Goal: Task Accomplishment & Management: Use online tool/utility

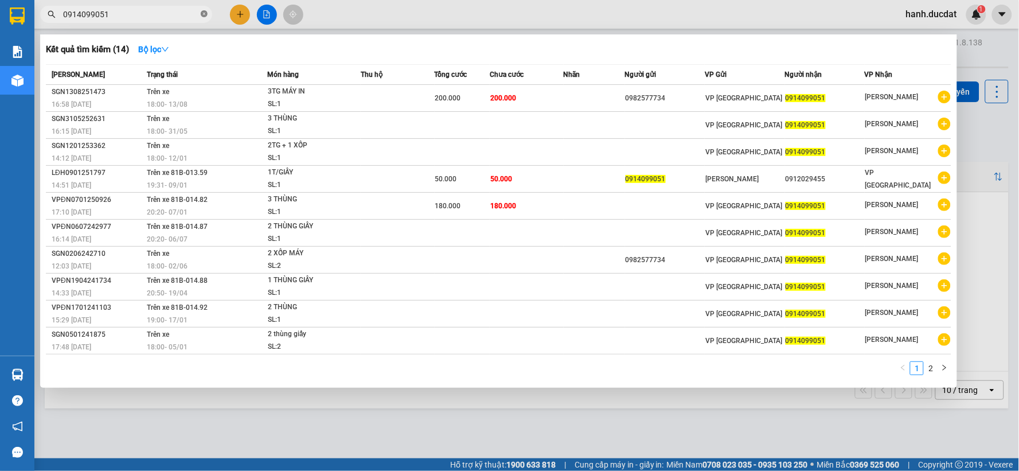
click at [204, 12] on icon "close-circle" at bounding box center [204, 13] width 7 height 7
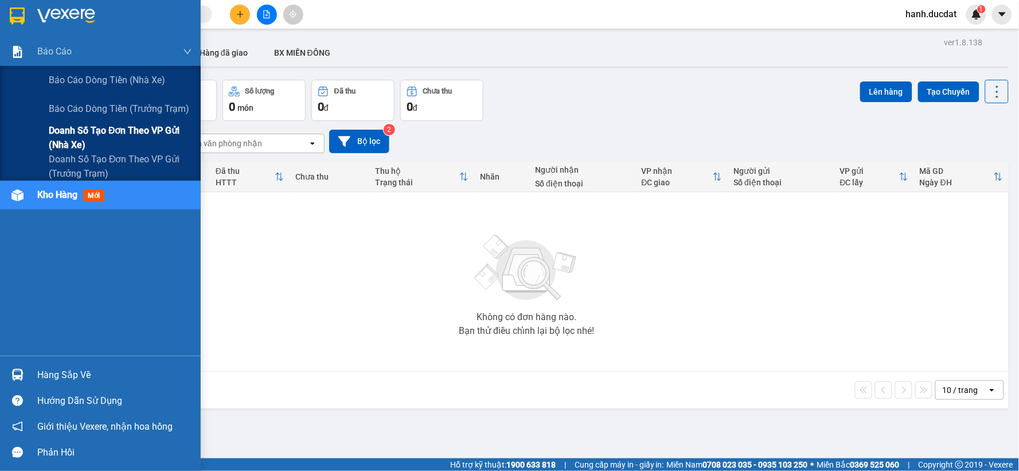
click at [135, 123] on span "Doanh số tạo đơn theo VP gửi (nhà xe)" at bounding box center [120, 137] width 143 height 29
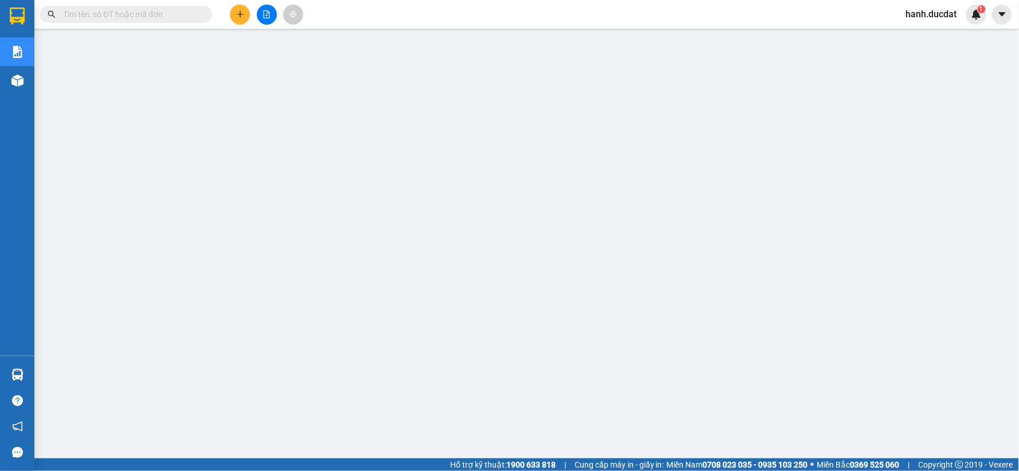
click at [106, 18] on input "text" at bounding box center [130, 14] width 135 height 13
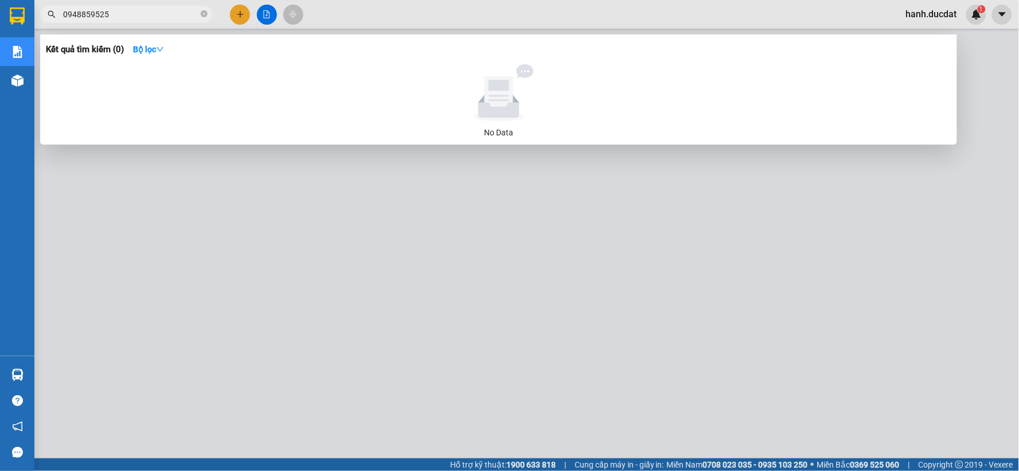
type input "0948859525"
click at [205, 15] on icon "close-circle" at bounding box center [204, 13] width 7 height 7
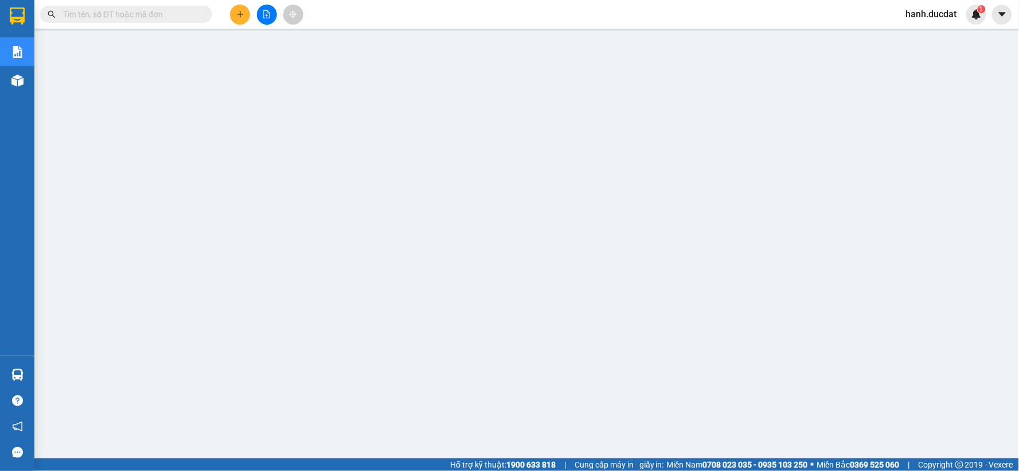
click at [178, 10] on input "text" at bounding box center [130, 14] width 135 height 13
paste input "938653758"
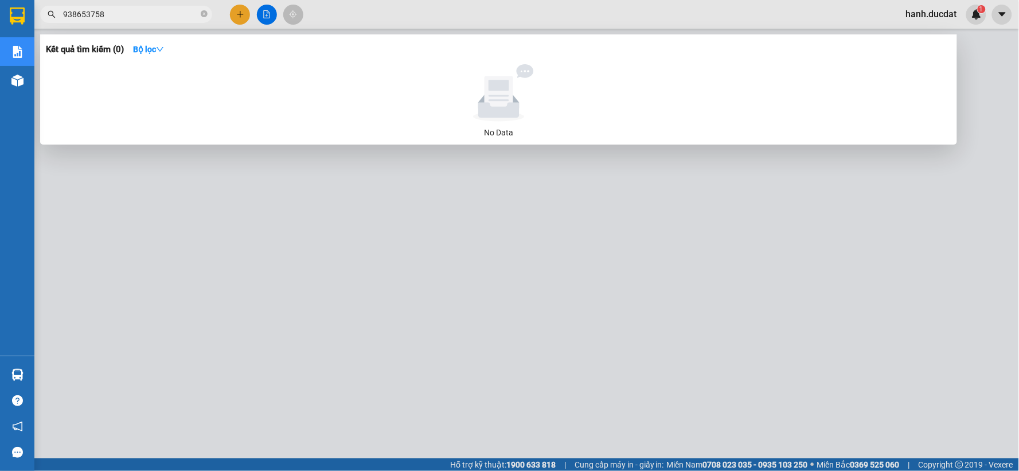
click at [64, 12] on input "938653758" at bounding box center [130, 14] width 135 height 13
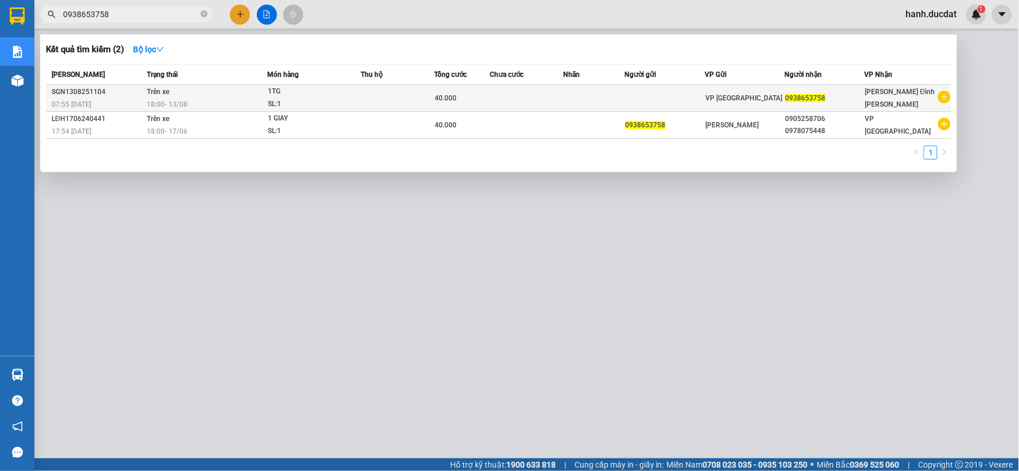
type input "0938653758"
click at [853, 104] on td "0938653758" at bounding box center [825, 98] width 80 height 27
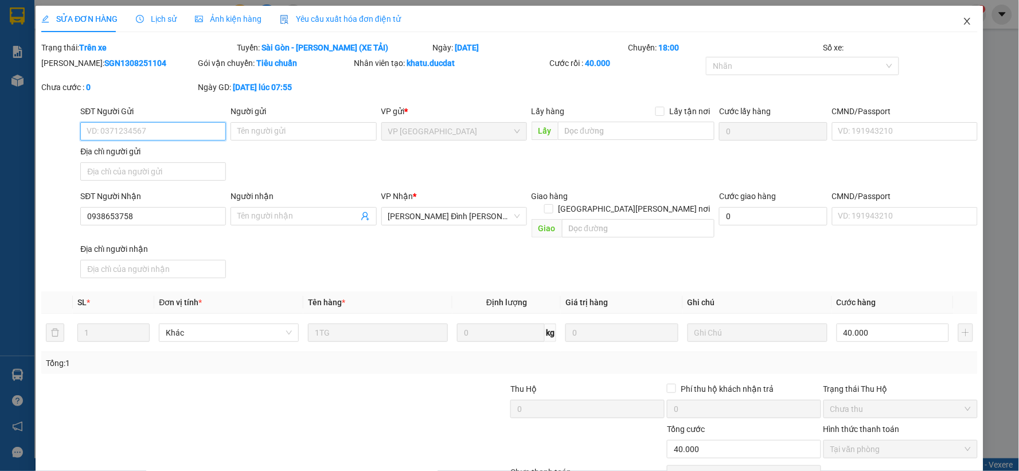
type input "0938653758"
type input "40.000"
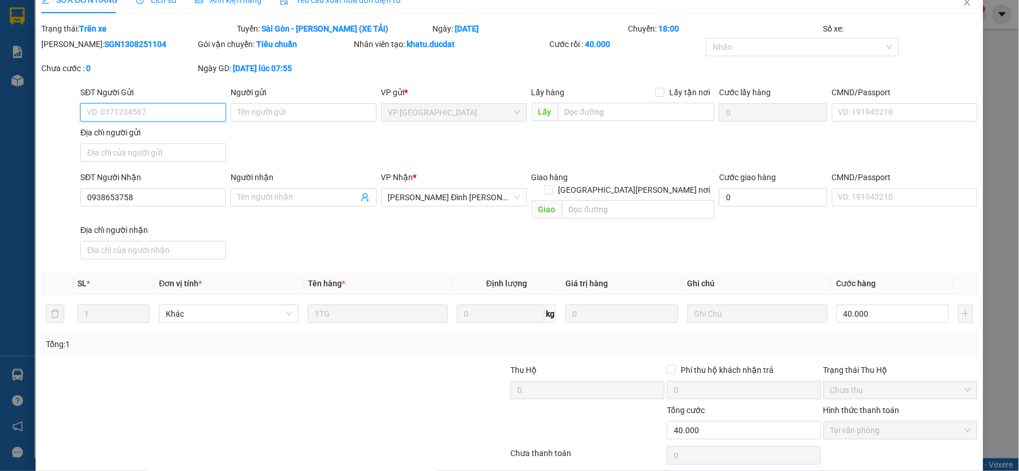
scroll to position [52, 0]
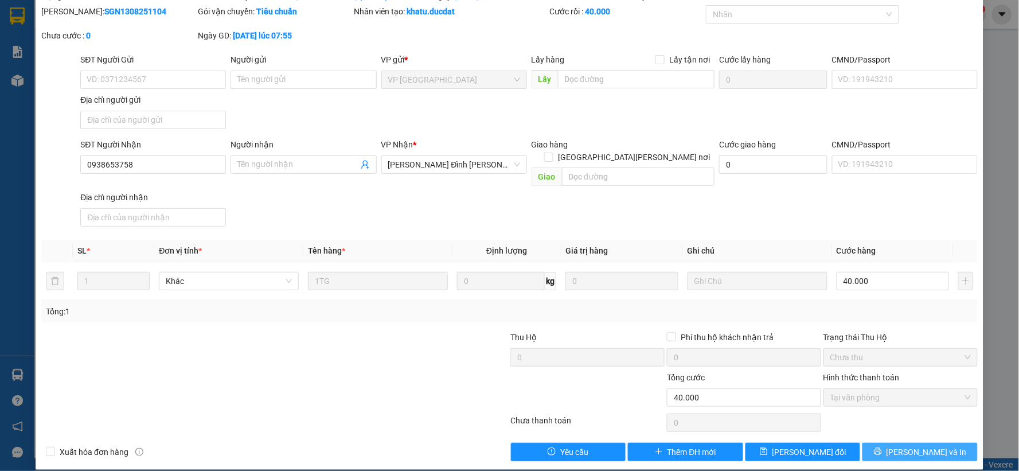
click at [916, 446] on span "[PERSON_NAME] và In" at bounding box center [927, 452] width 80 height 13
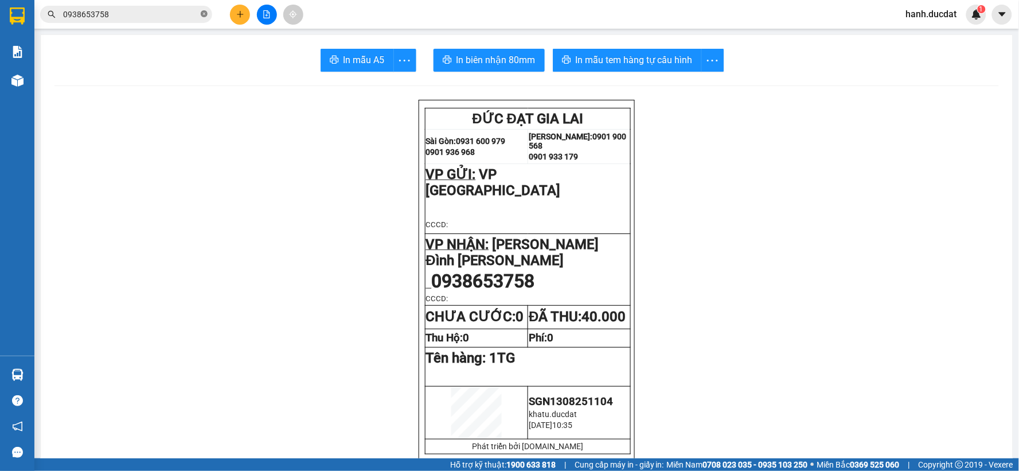
click at [204, 13] on icon "close-circle" at bounding box center [204, 13] width 7 height 7
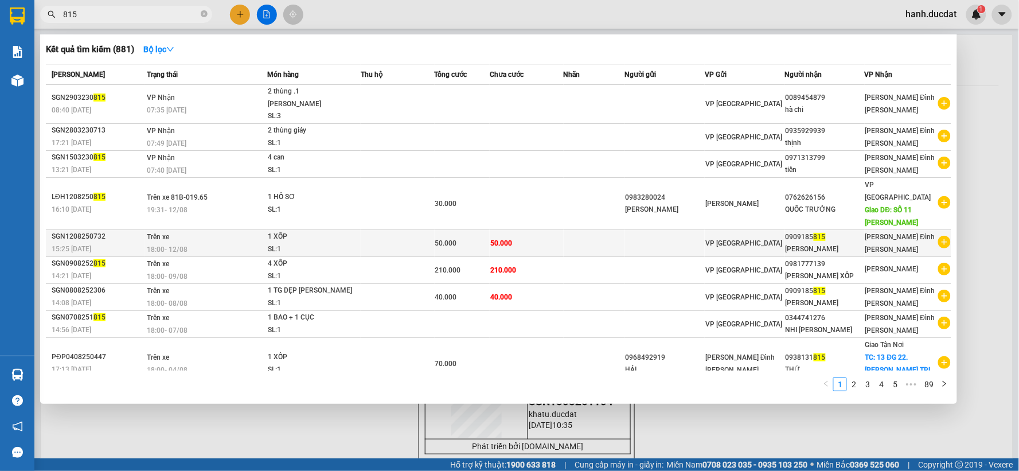
type input "815"
drag, startPoint x: 785, startPoint y: 213, endPoint x: 827, endPoint y: 213, distance: 41.9
click at [827, 229] on tr "SGN1208250732 15:25 [DATE] Trên xe 18:00 [DATE] 1 XỐP SL: 1 50.000 50.000 VP [G…" at bounding box center [499, 242] width 906 height 27
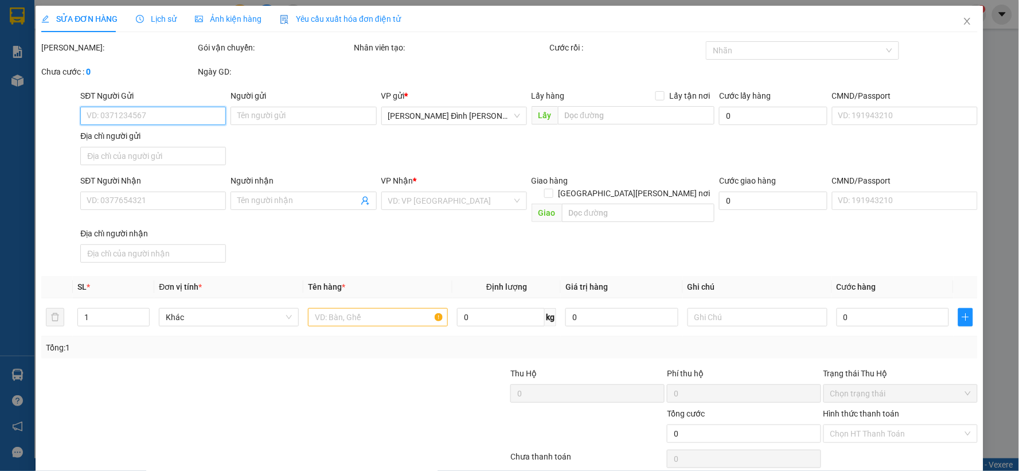
type input "0909185815"
type input "[PERSON_NAME]"
type input "50.000"
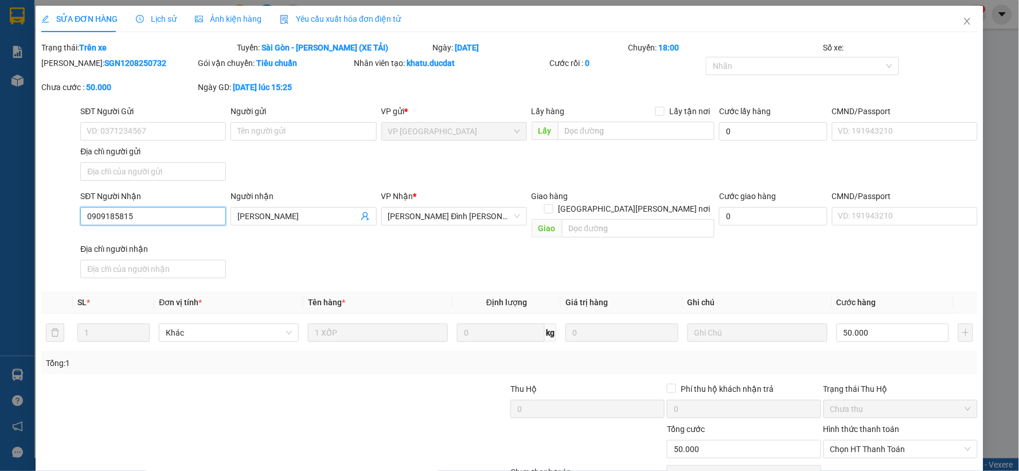
click at [161, 213] on input "0909185815" at bounding box center [153, 216] width 146 height 18
click at [964, 24] on icon "close" at bounding box center [967, 21] width 6 height 7
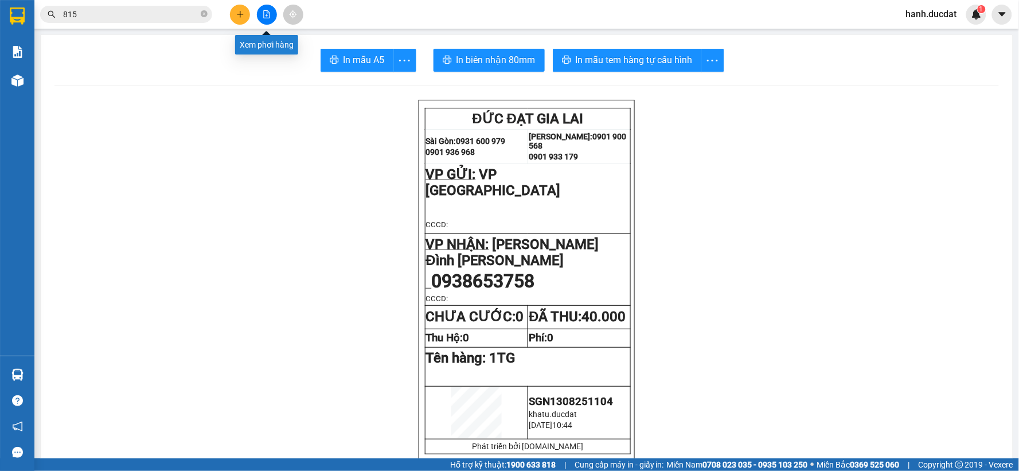
click at [270, 18] on icon "file-add" at bounding box center [267, 14] width 6 height 8
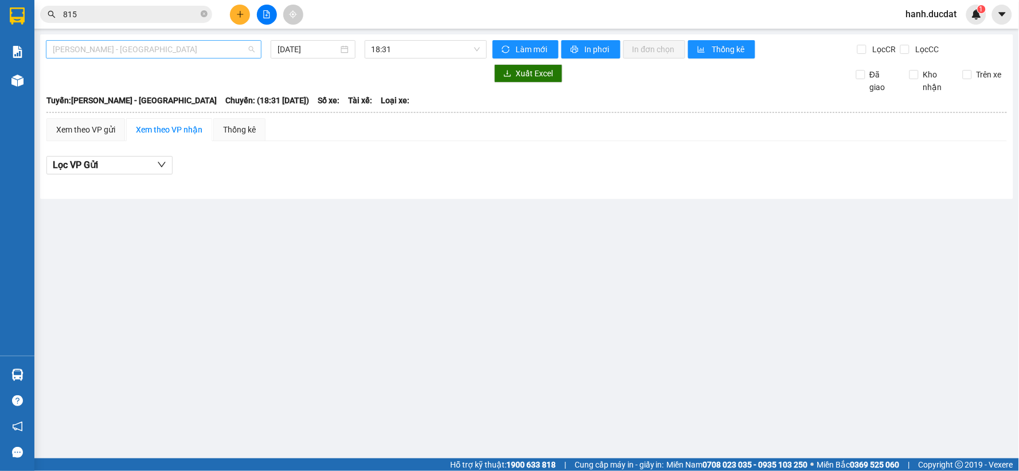
click at [180, 48] on span "[PERSON_NAME] - [GEOGRAPHIC_DATA]" at bounding box center [154, 49] width 202 height 17
click at [204, 13] on icon "close-circle" at bounding box center [204, 13] width 7 height 7
click at [180, 10] on input "text" at bounding box center [130, 14] width 135 height 13
paste input "905081988"
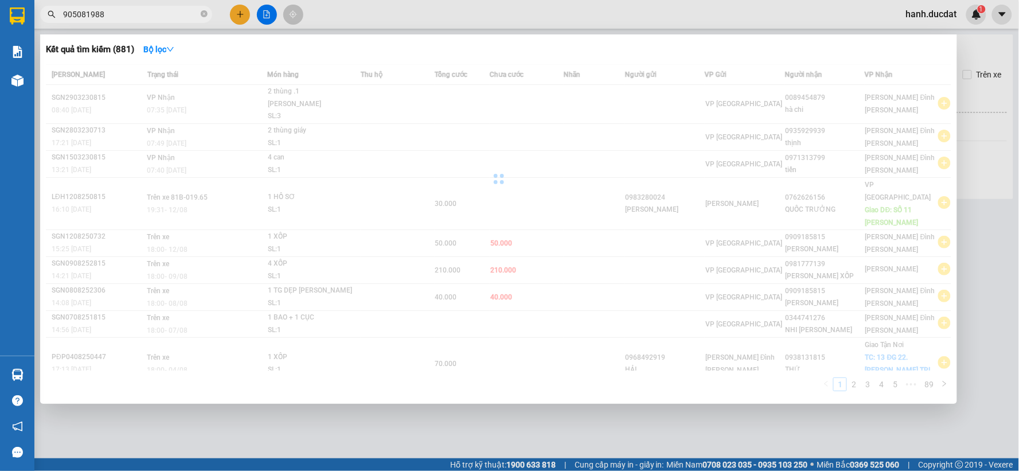
click at [66, 15] on input "905081988" at bounding box center [130, 14] width 135 height 13
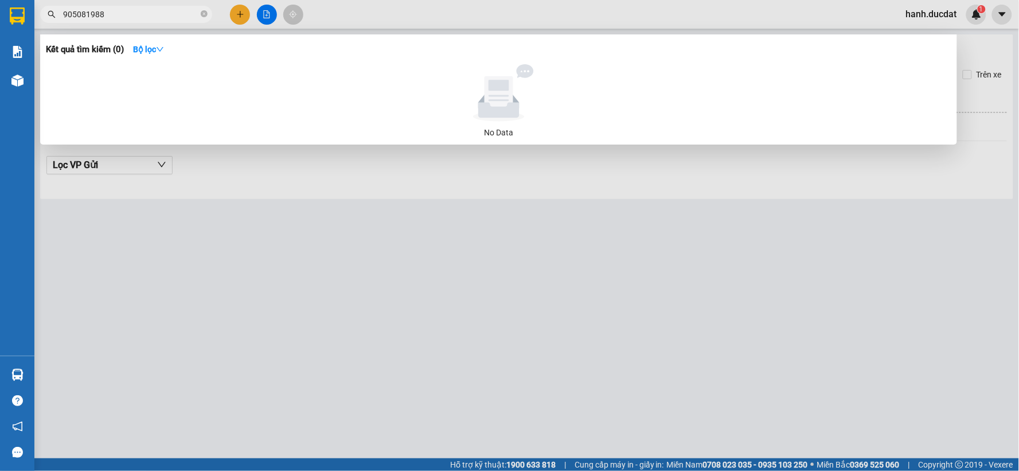
click at [65, 13] on input "905081988" at bounding box center [130, 14] width 135 height 13
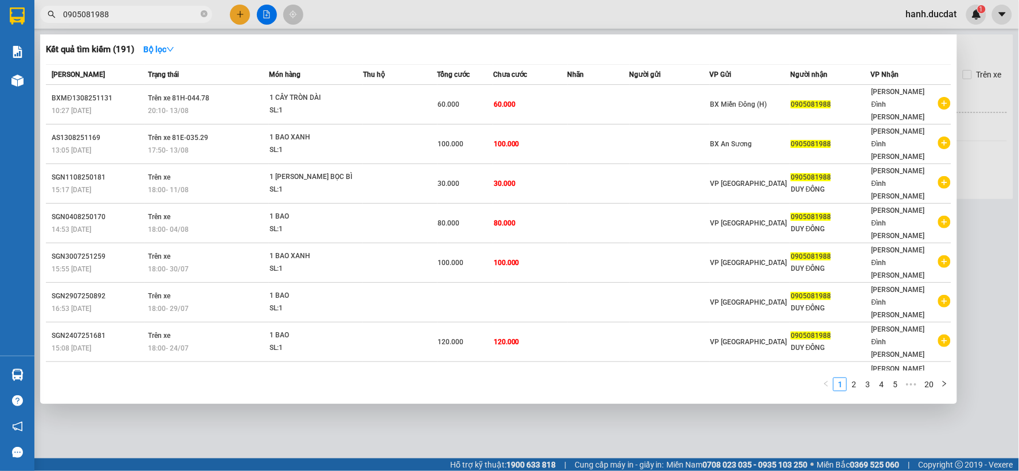
type input "0905081988"
